Goal: Book appointment/travel/reservation

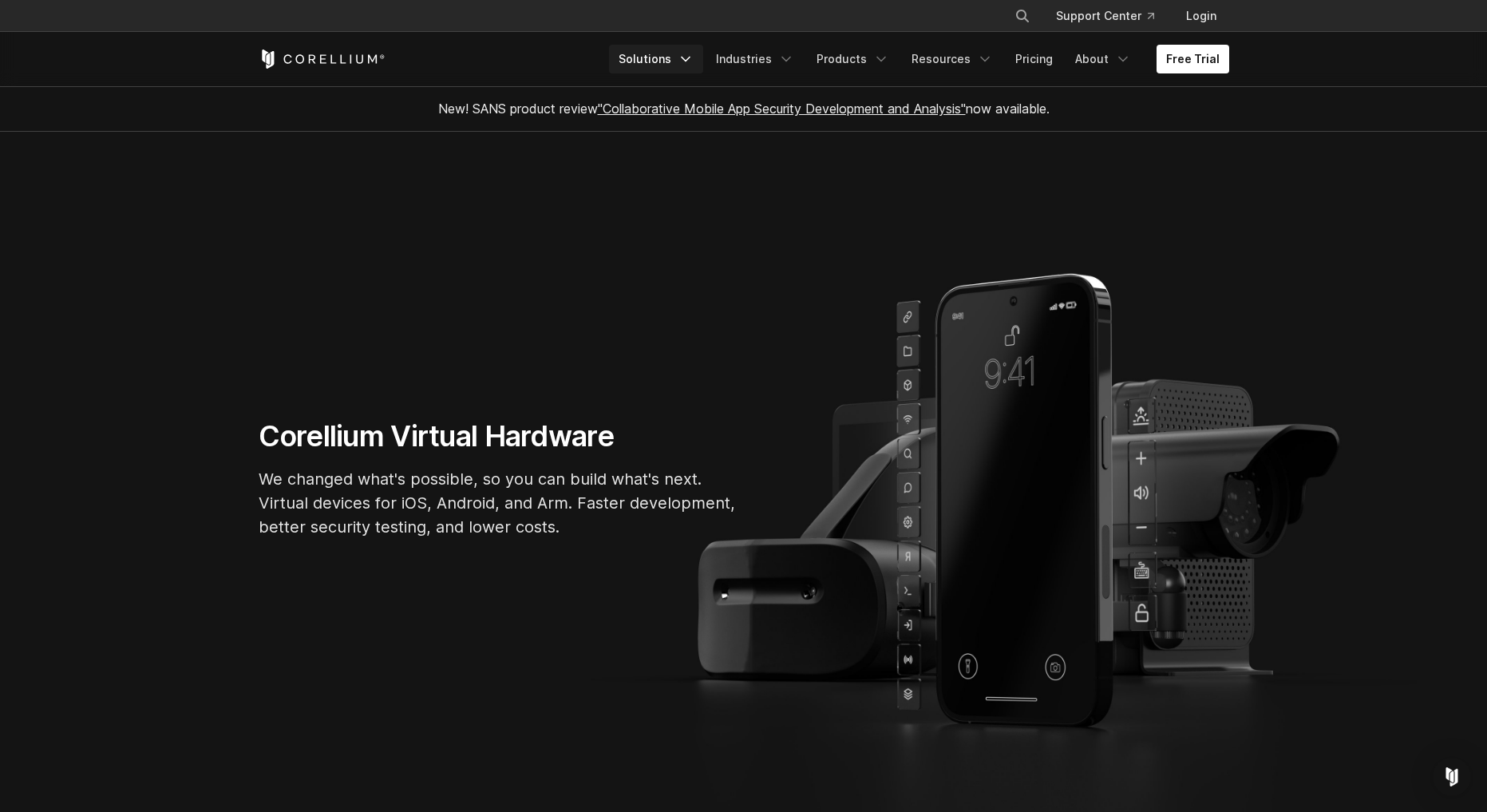
click at [641, 63] on link "Solutions" at bounding box center [656, 58] width 94 height 29
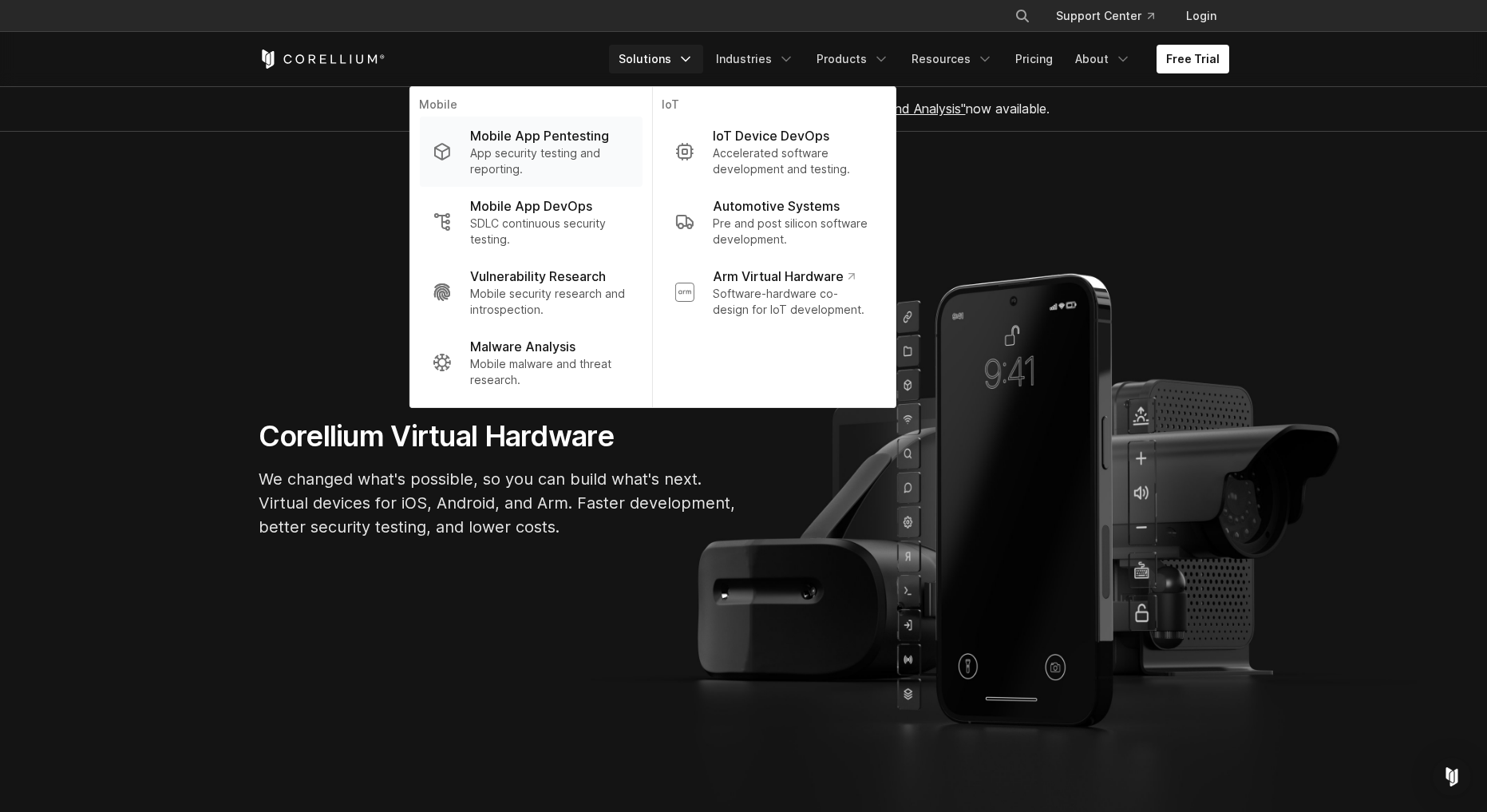
click at [586, 145] on p "Mobile App Pentesting" at bounding box center [539, 135] width 139 height 19
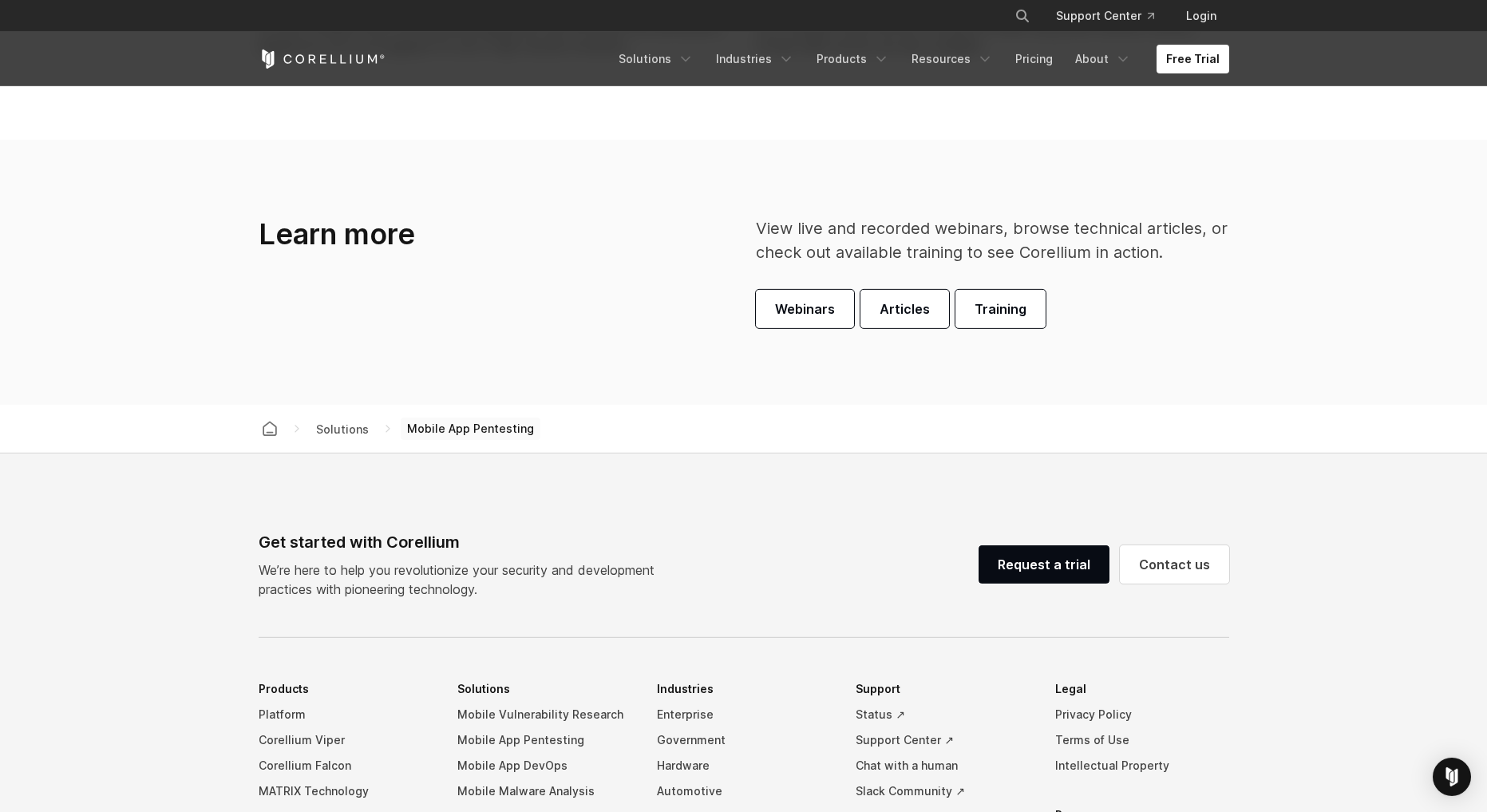
scroll to position [4602, 0]
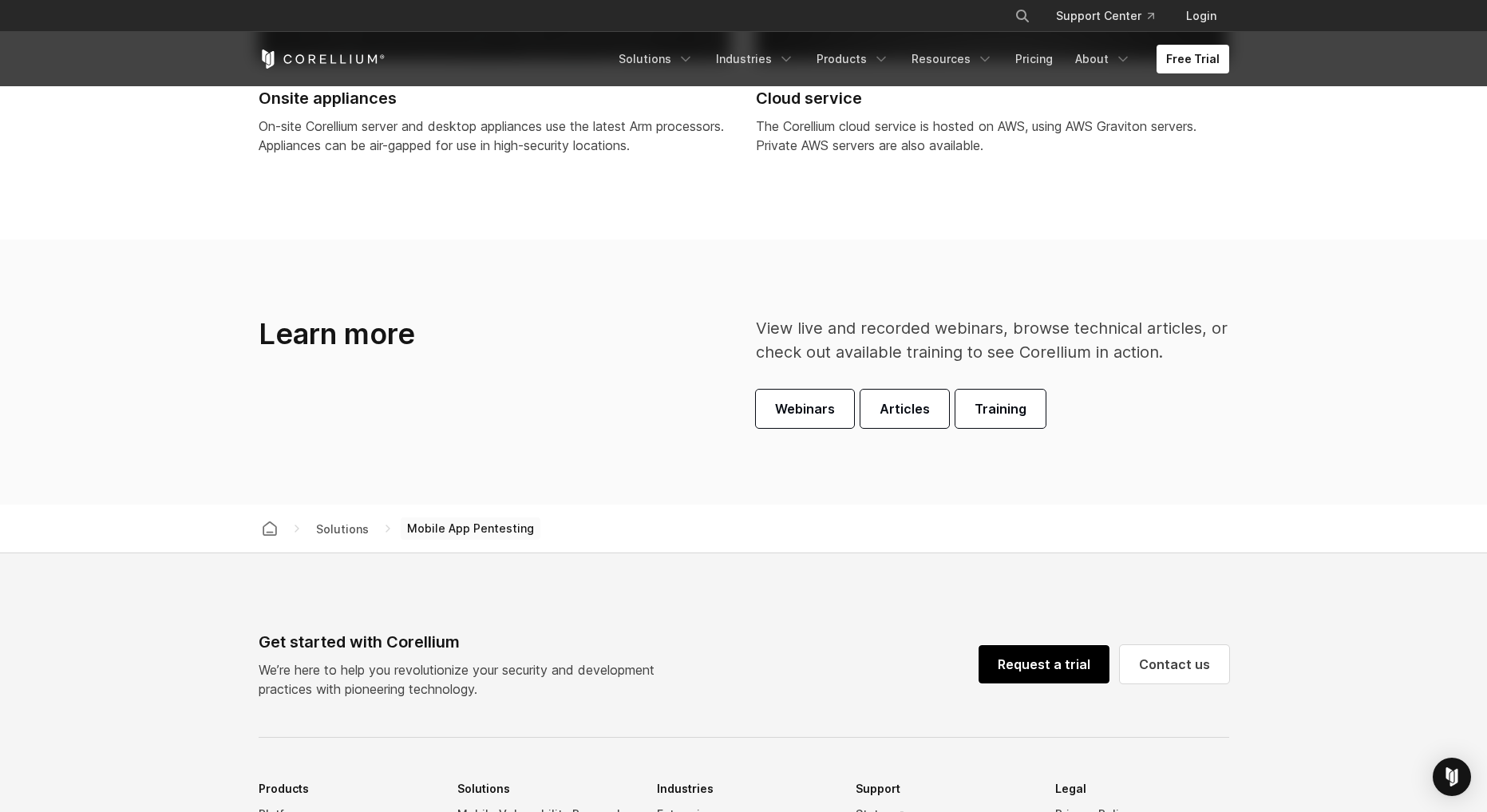
click at [1060, 672] on link "Request a trial" at bounding box center [1044, 664] width 131 height 38
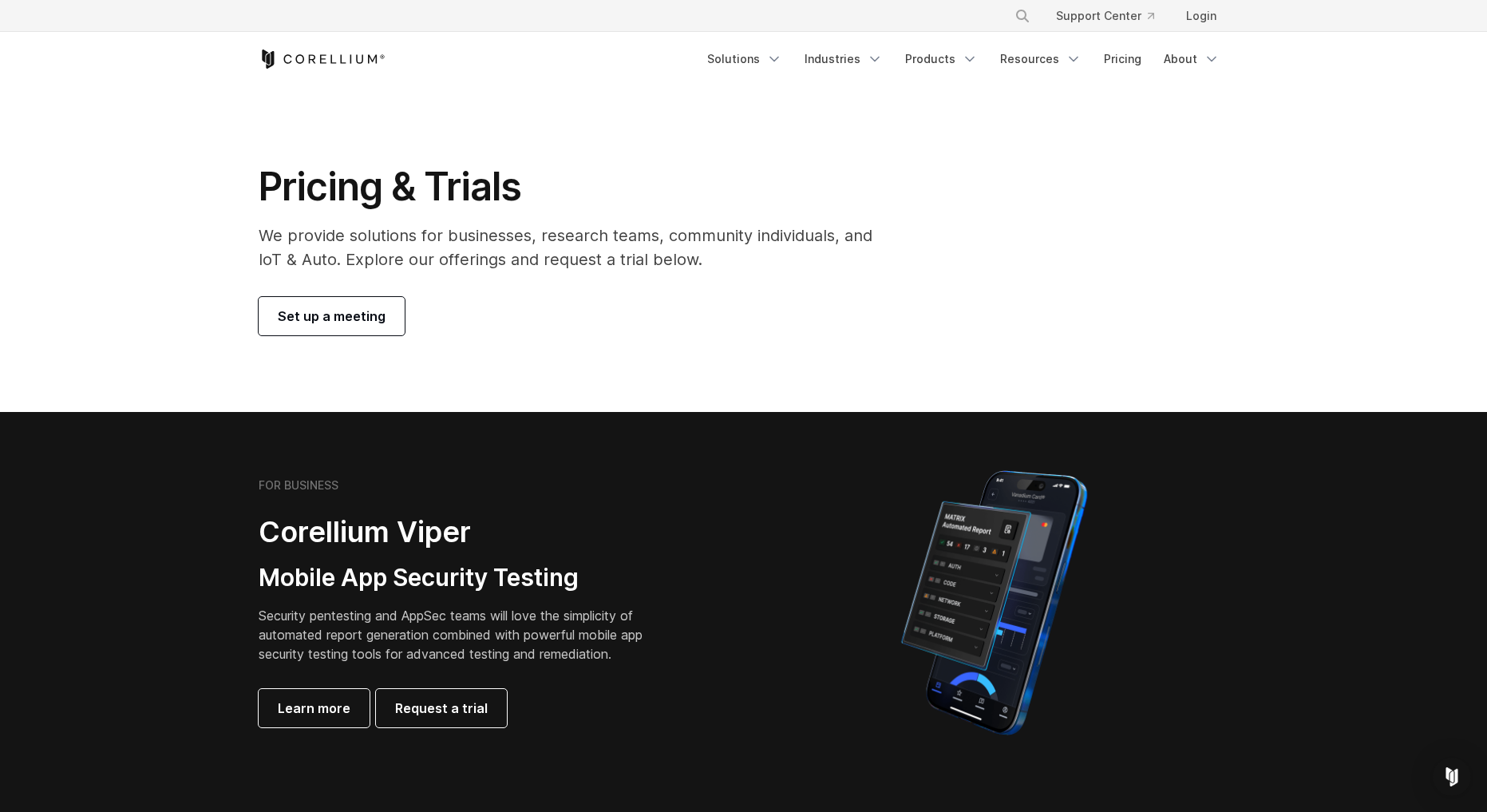
click at [387, 322] on link "Set up a meeting" at bounding box center [332, 316] width 146 height 38
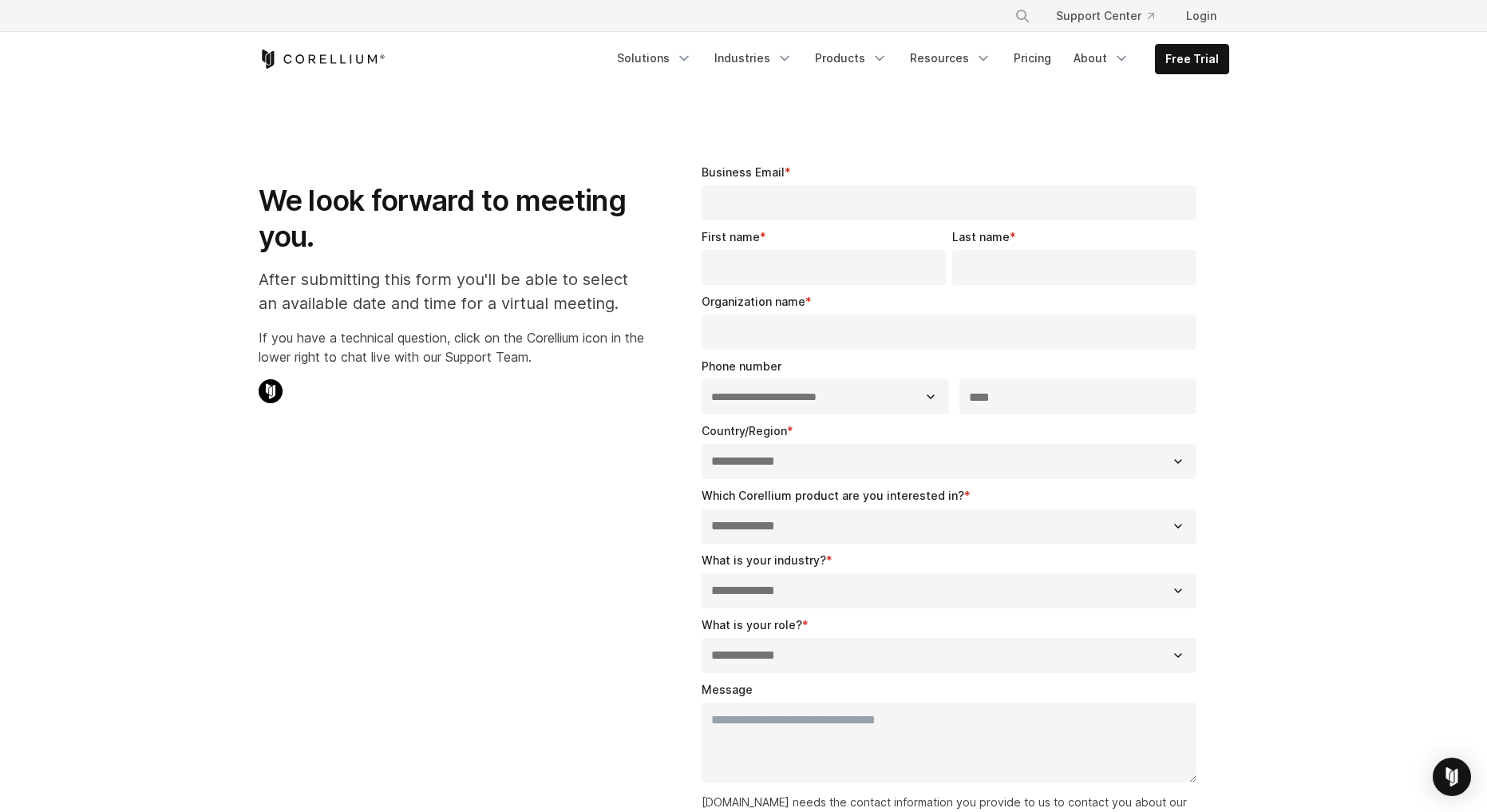
select select "**"
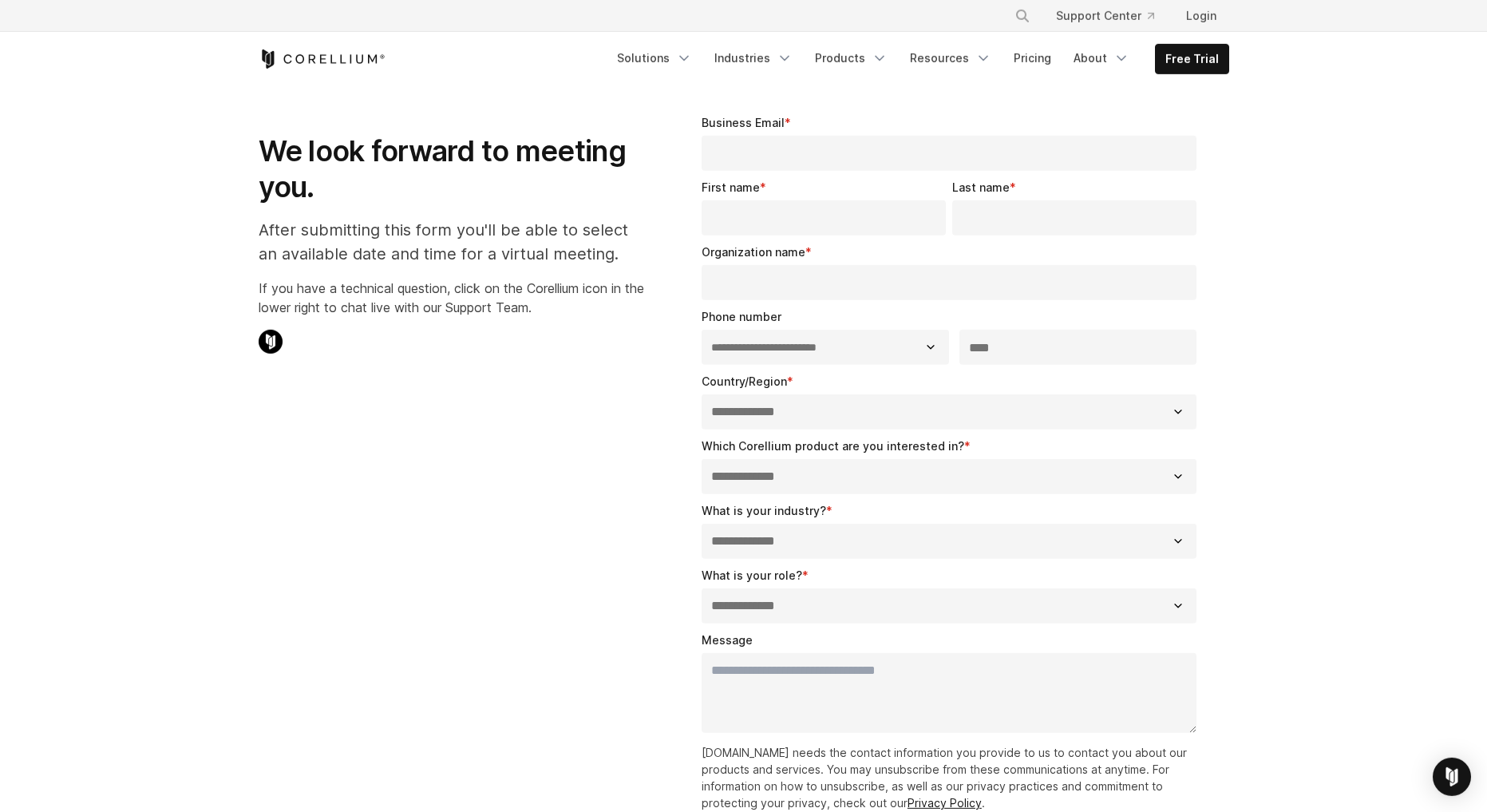
scroll to position [110, 0]
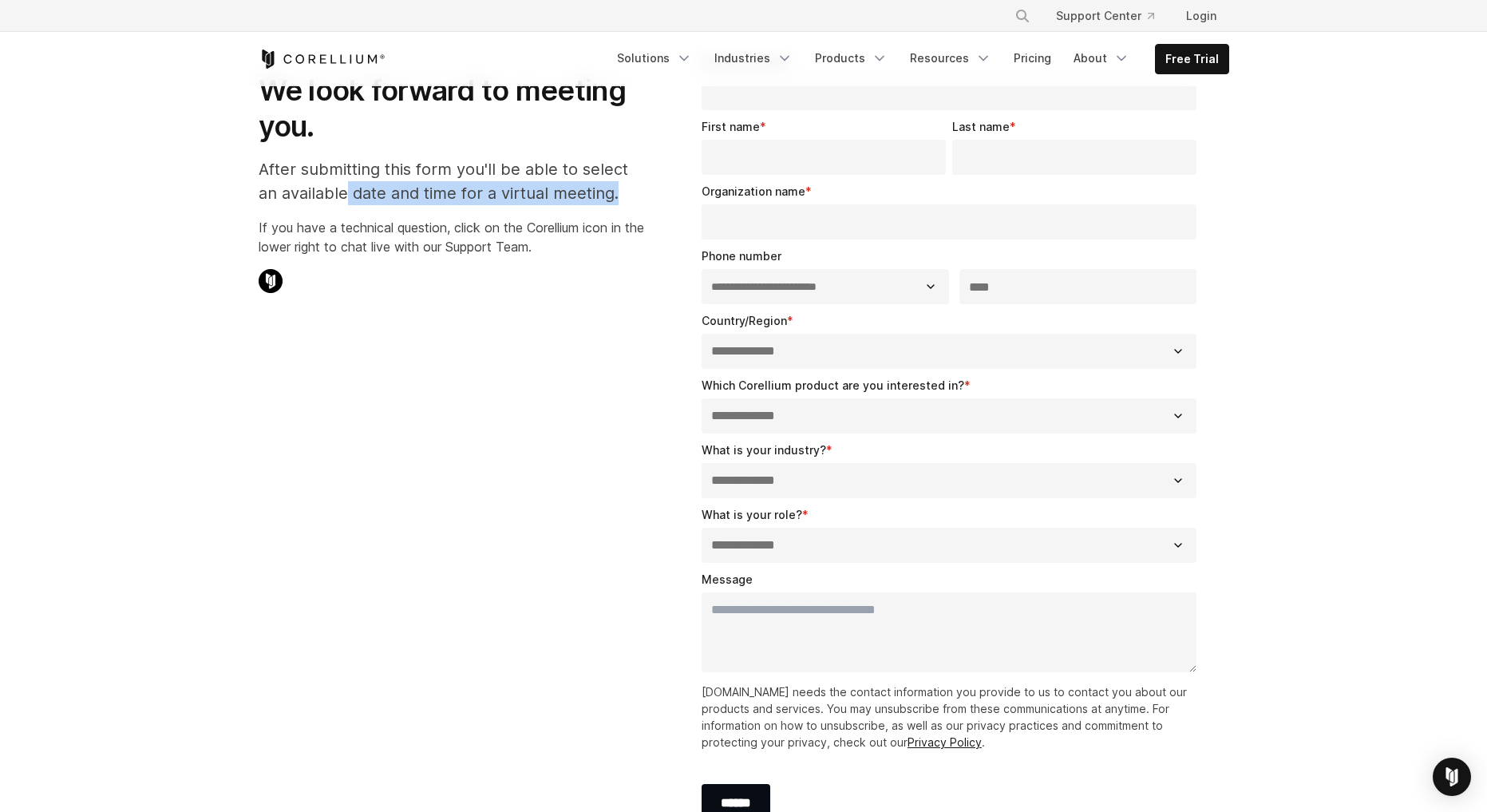
drag, startPoint x: 349, startPoint y: 182, endPoint x: 632, endPoint y: 190, distance: 283.1
click at [632, 190] on p "After submitting this form you'll be able to select an available date and time …" at bounding box center [452, 181] width 386 height 48
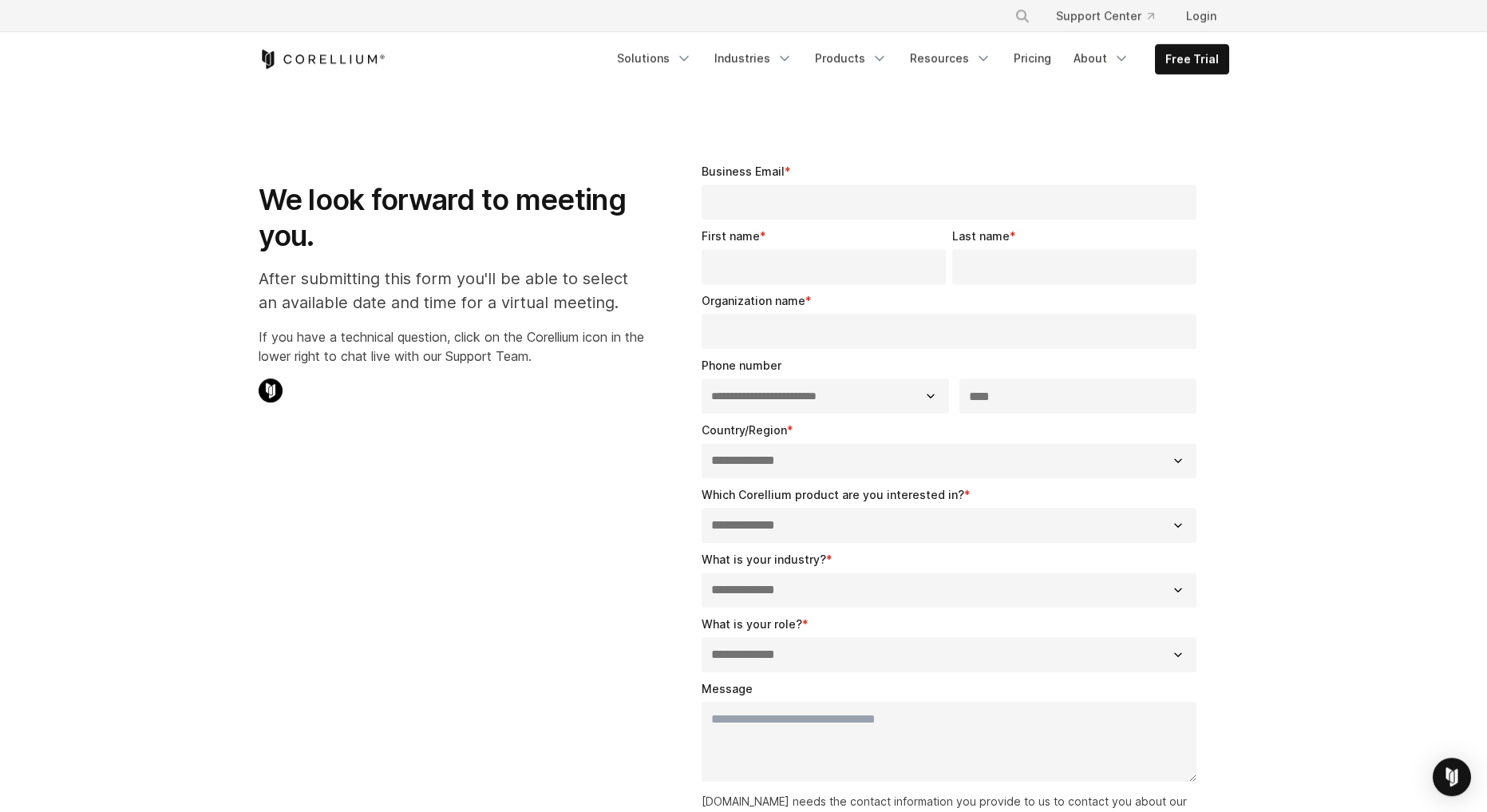
scroll to position [0, 0]
click at [651, 52] on link "Solutions" at bounding box center [654, 58] width 94 height 29
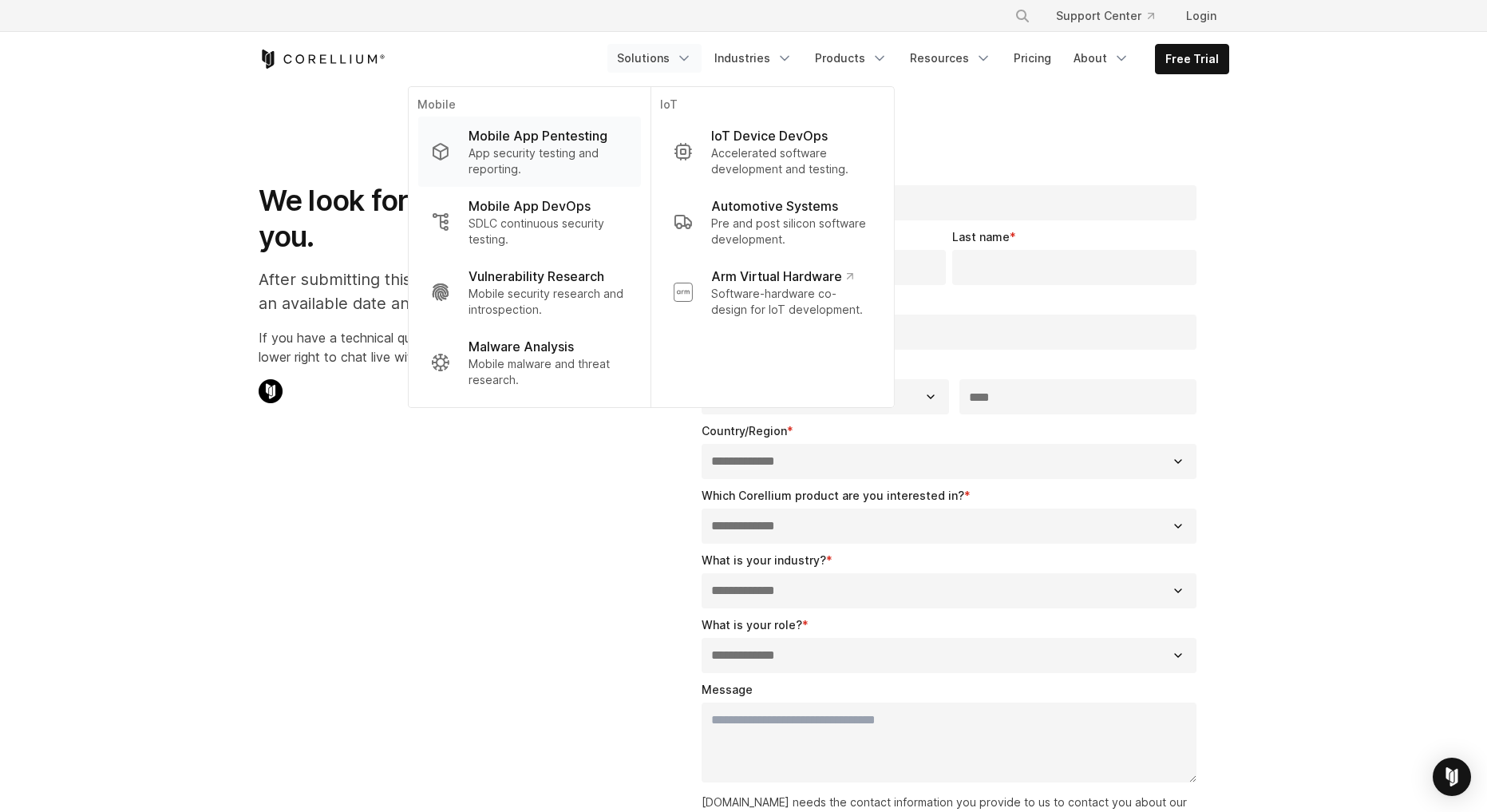
click at [516, 143] on p "Mobile App Pentesting" at bounding box center [539, 135] width 139 height 19
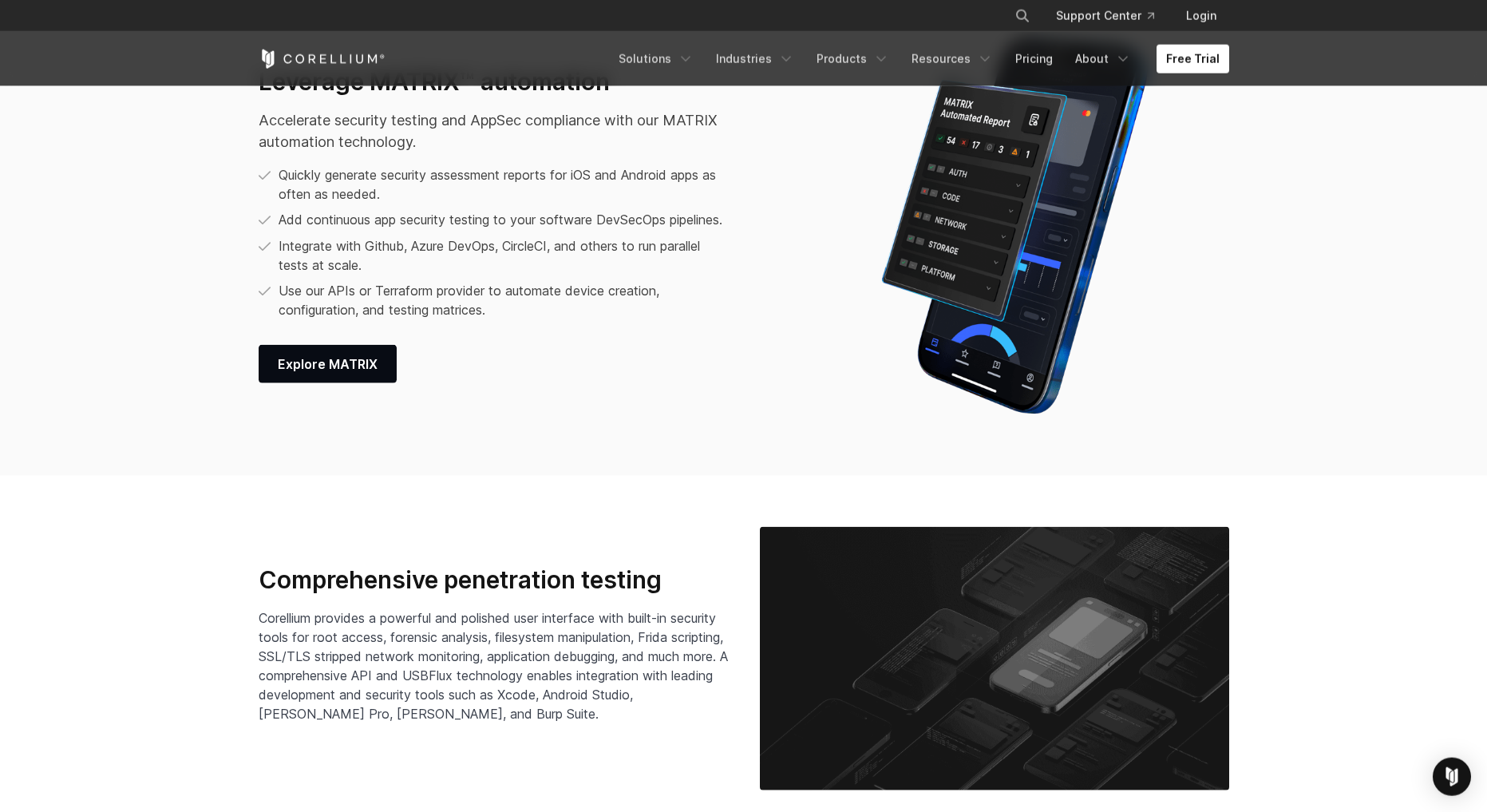
scroll to position [2644, 0]
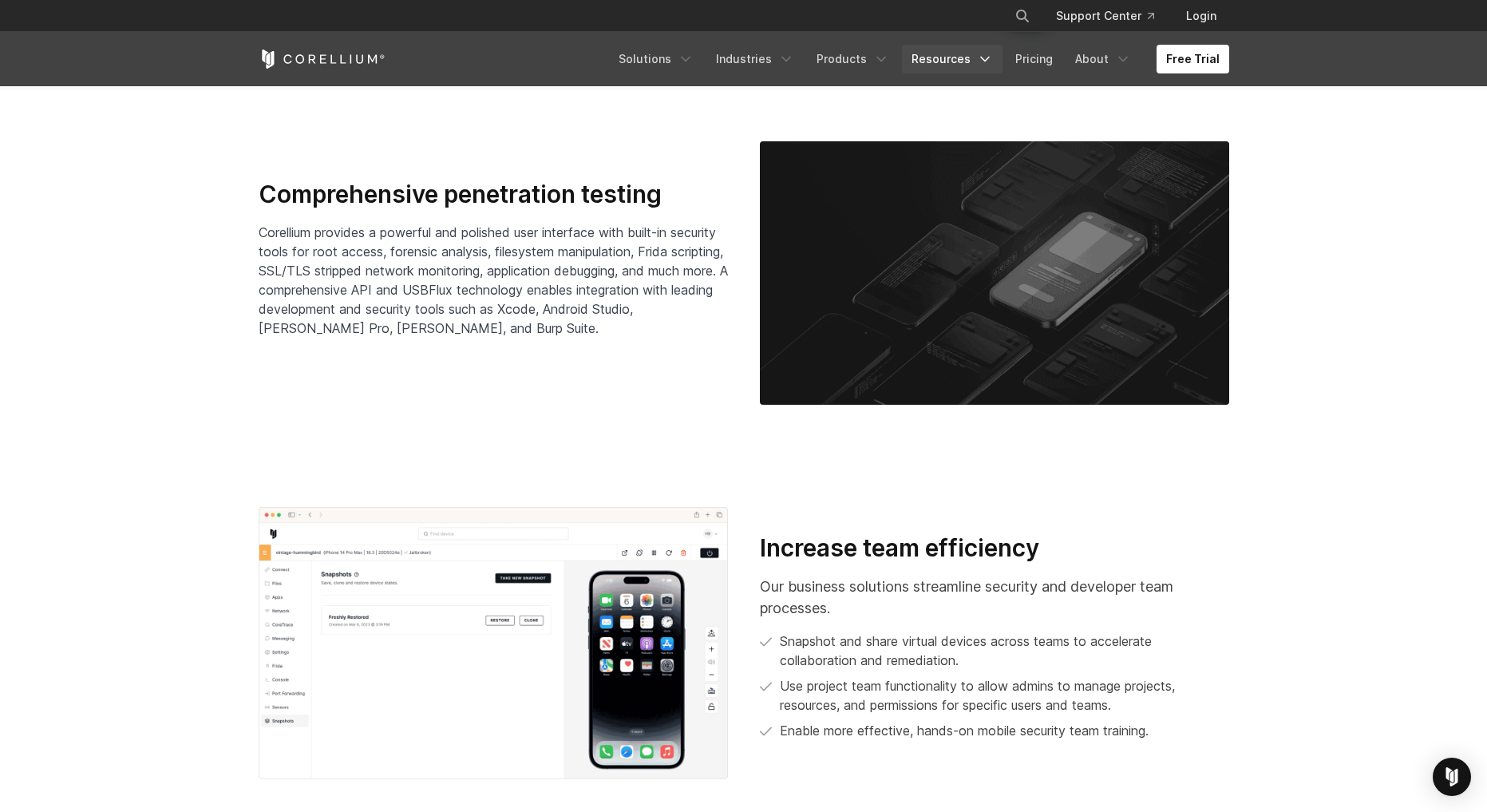
click at [968, 63] on link "Resources" at bounding box center [953, 58] width 101 height 29
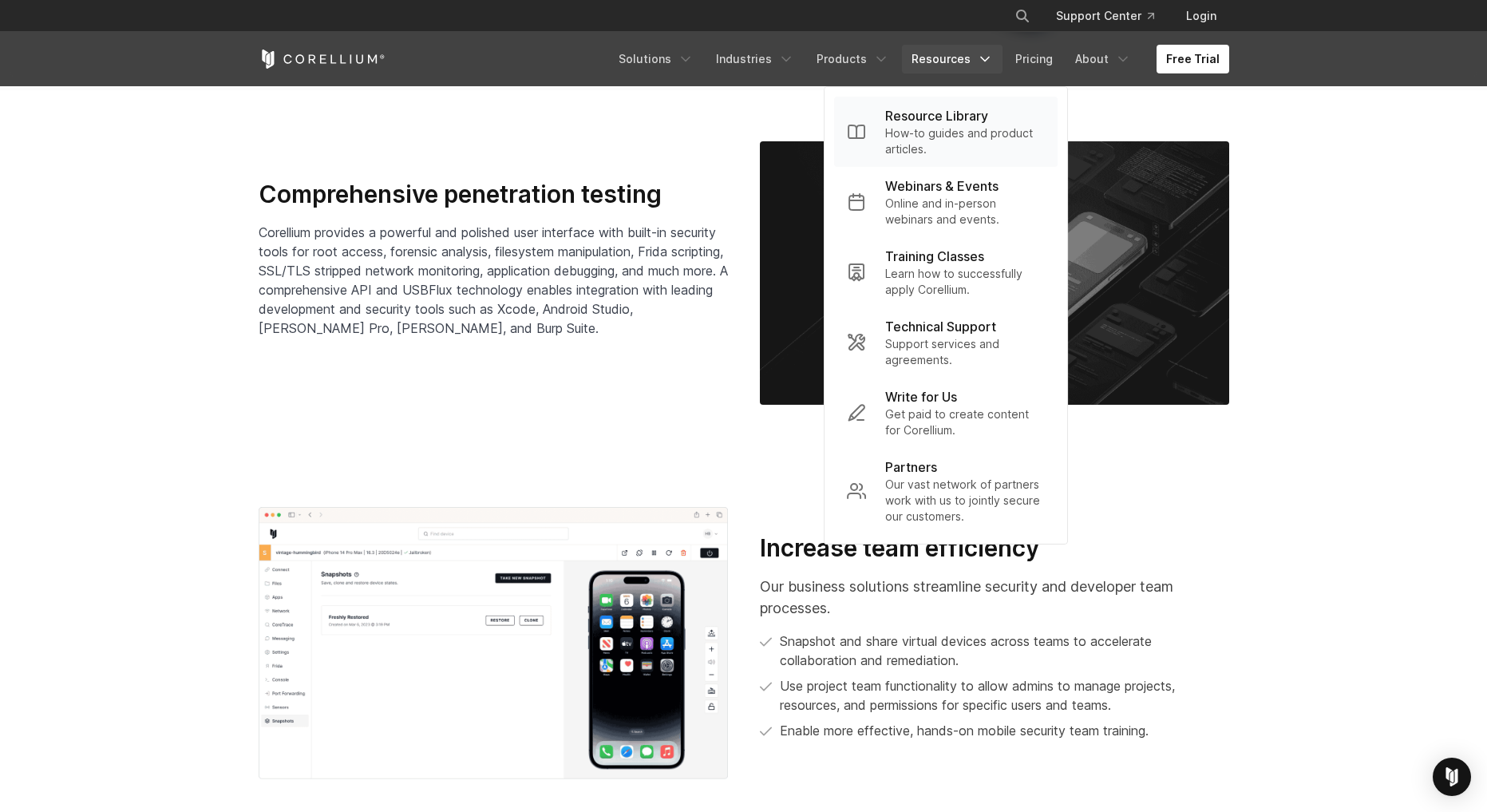
click at [986, 108] on p "Resource Library" at bounding box center [936, 116] width 103 height 19
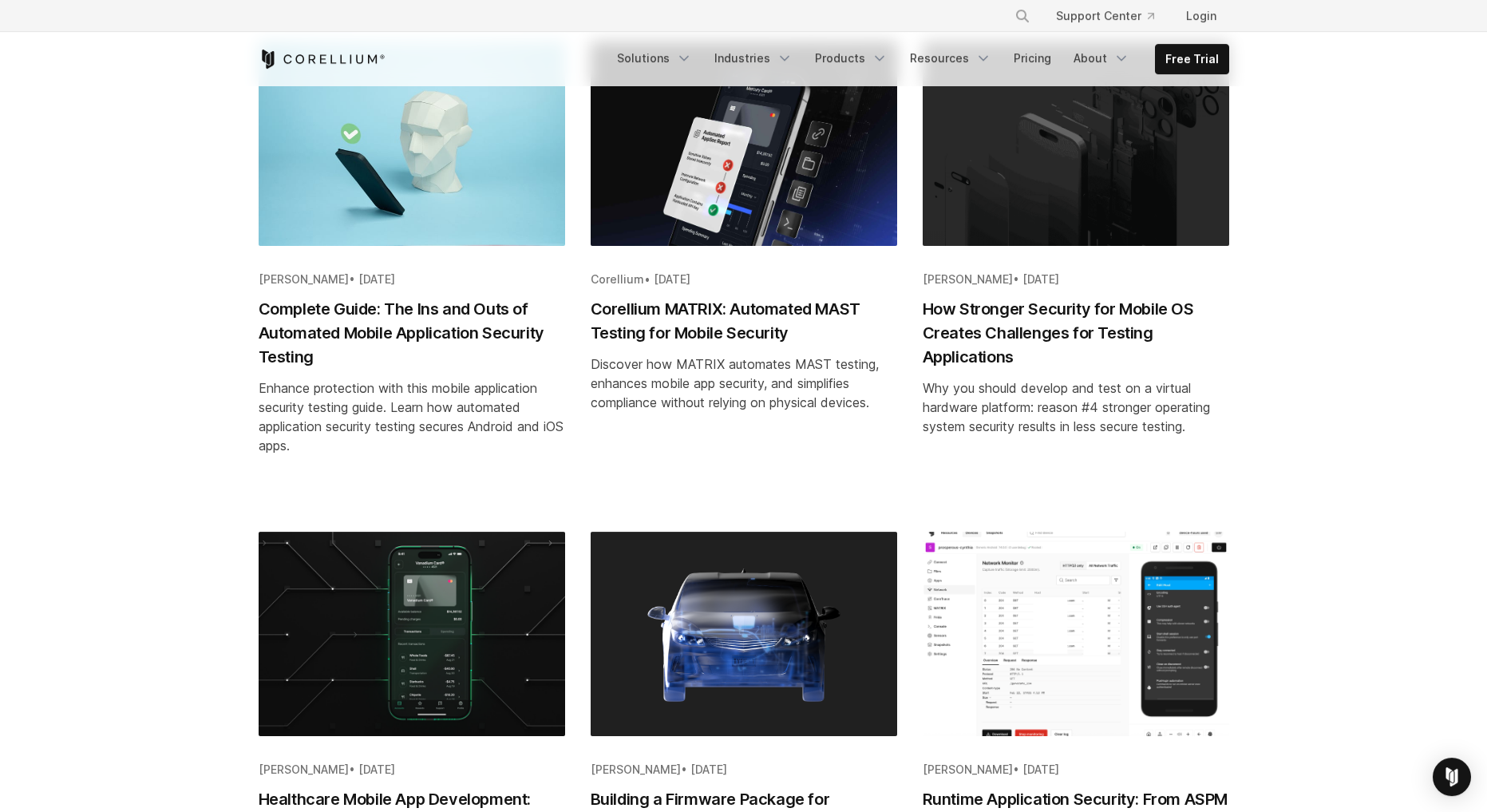
scroll to position [1101, 0]
